Goal: Information Seeking & Learning: Learn about a topic

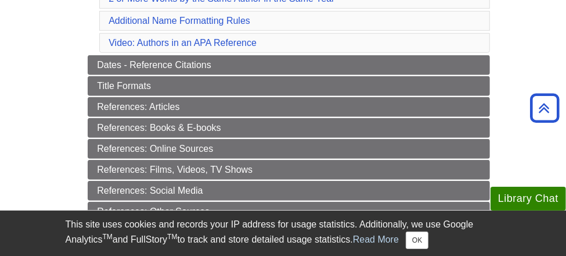
scroll to position [516, 0]
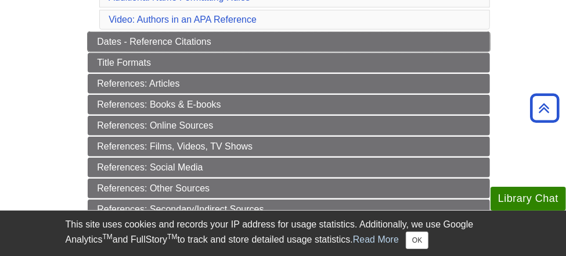
click at [406, 42] on link "Dates - Reference Citations" at bounding box center [289, 42] width 402 height 20
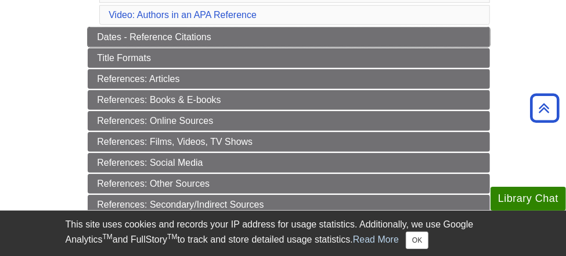
scroll to position [572, 0]
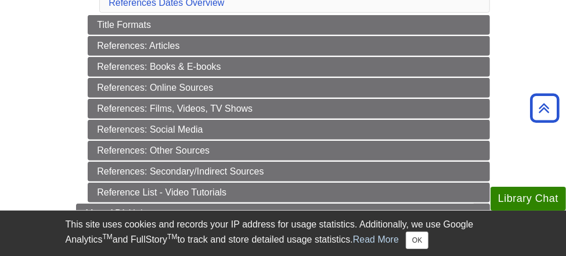
scroll to position [343, 0]
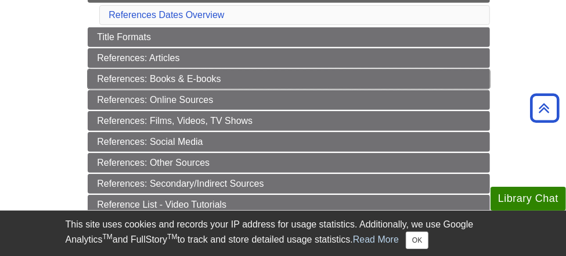
click at [275, 70] on link "References: Books & E-books" at bounding box center [289, 79] width 402 height 20
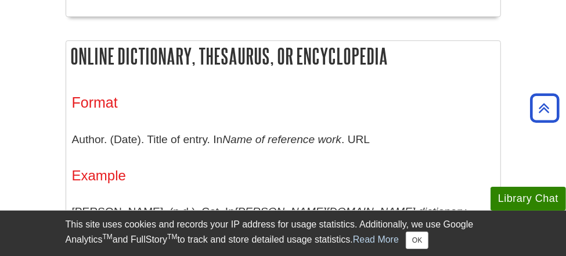
scroll to position [3971, 0]
